Goal: Use online tool/utility: Use online tool/utility

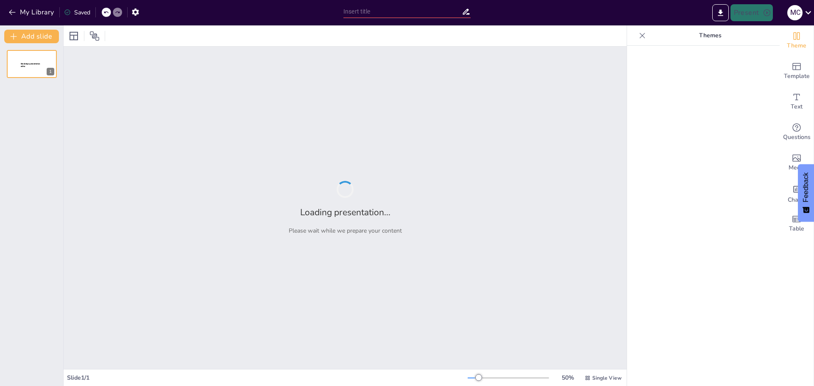
type input "Imported PLAN DE ASIGNATURAS.pptx"
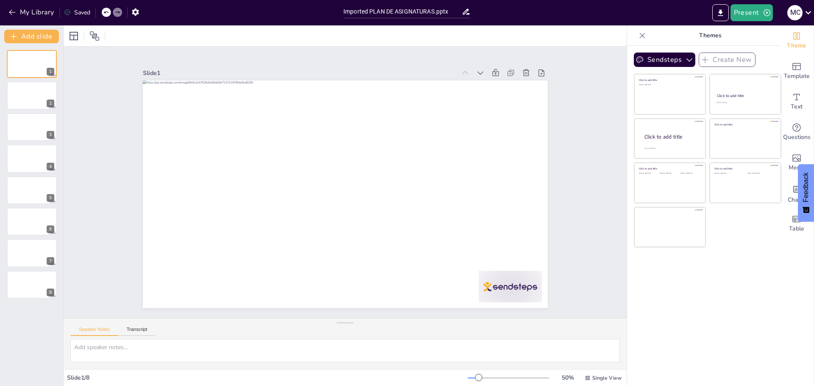
click at [104, 129] on div "Slide 1 Slide 2 Slide 3 Slide 4 Slide 5 Slide 6 Slide 7 Slide 8" at bounding box center [345, 183] width 563 height 272
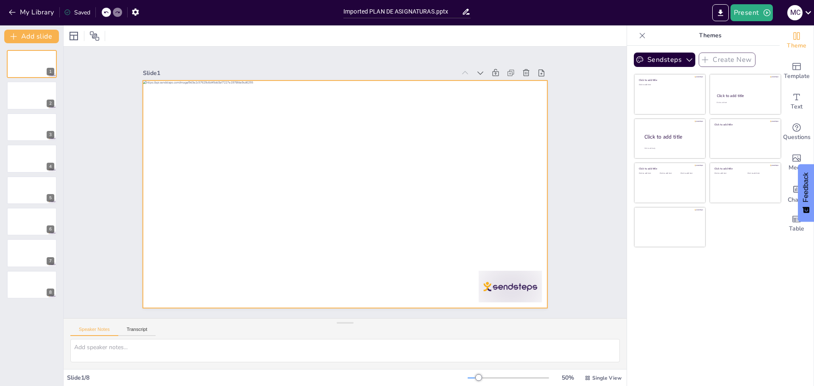
click at [189, 263] on div at bounding box center [345, 195] width 405 height 228
click at [591, 232] on div "Slide 1 Slide 2 Slide 3 Slide 4 Slide 5 Slide 6 Slide 7 Slide 8" at bounding box center [345, 183] width 563 height 272
click at [234, 263] on div at bounding box center [344, 194] width 427 height 269
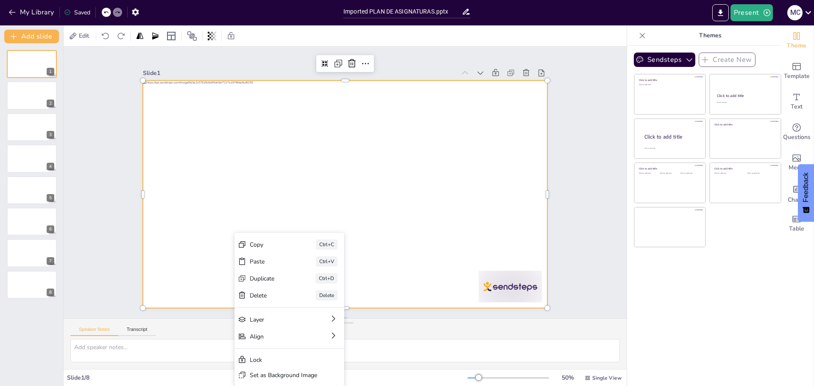
click at [203, 258] on div at bounding box center [345, 195] width 405 height 228
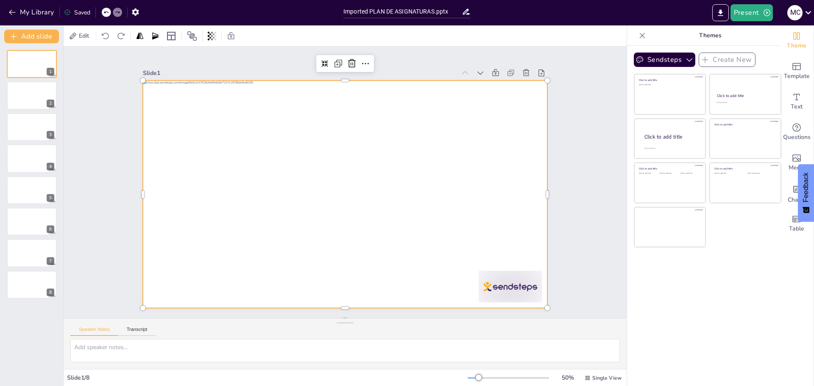
click at [203, 258] on div at bounding box center [345, 195] width 405 height 228
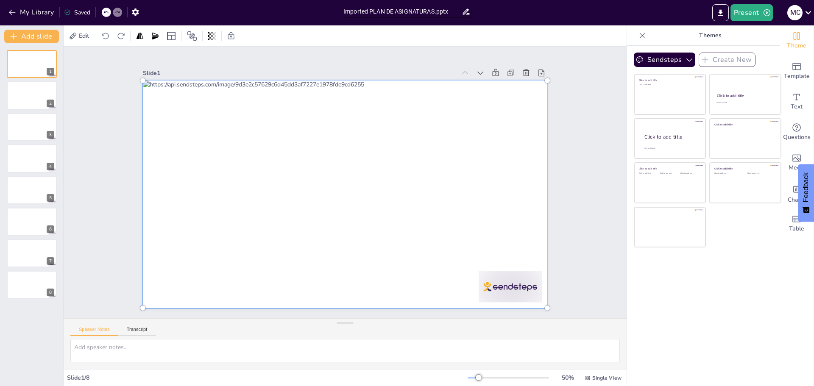
click at [203, 258] on div at bounding box center [344, 194] width 438 height 280
click at [203, 258] on div at bounding box center [345, 194] width 415 height 238
